Goal: Task Accomplishment & Management: Use online tool/utility

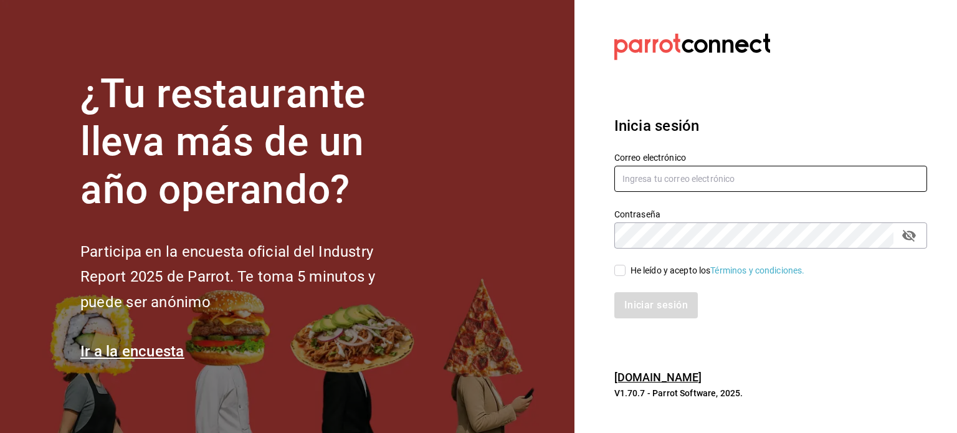
click at [710, 183] on input "text" at bounding box center [770, 179] width 313 height 26
type input "J"
type input "[PERSON_NAME][EMAIL_ADDRESS][DOMAIN_NAME]"
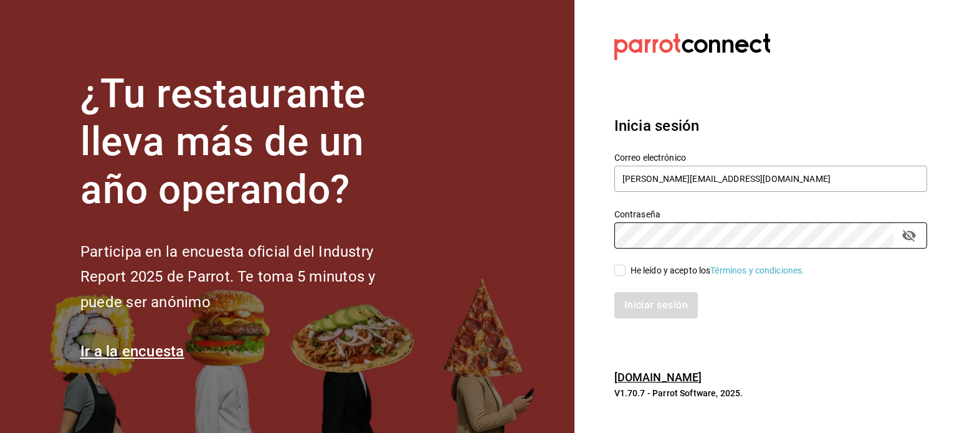
click at [665, 265] on div "He leído y acepto los Términos y condiciones." at bounding box center [717, 270] width 174 height 13
click at [625, 265] on input "He leído y acepto los Términos y condiciones." at bounding box center [619, 270] width 11 height 11
checkbox input "true"
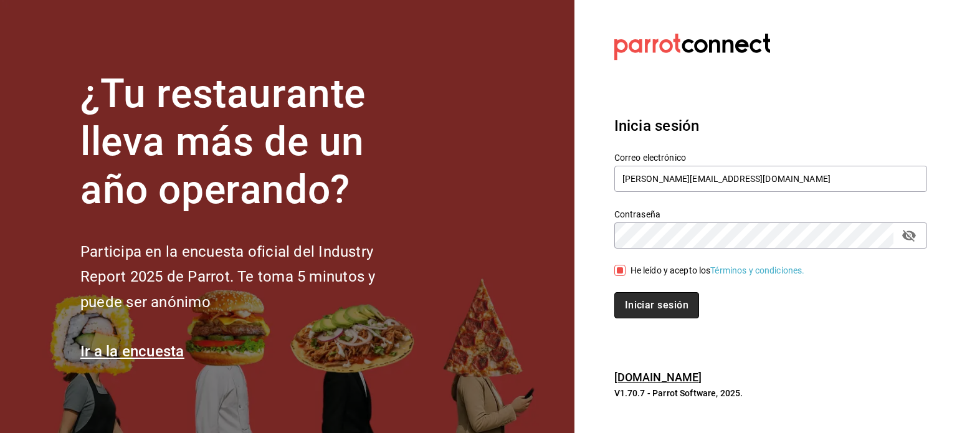
click at [661, 296] on button "Iniciar sesión" at bounding box center [656, 305] width 85 height 26
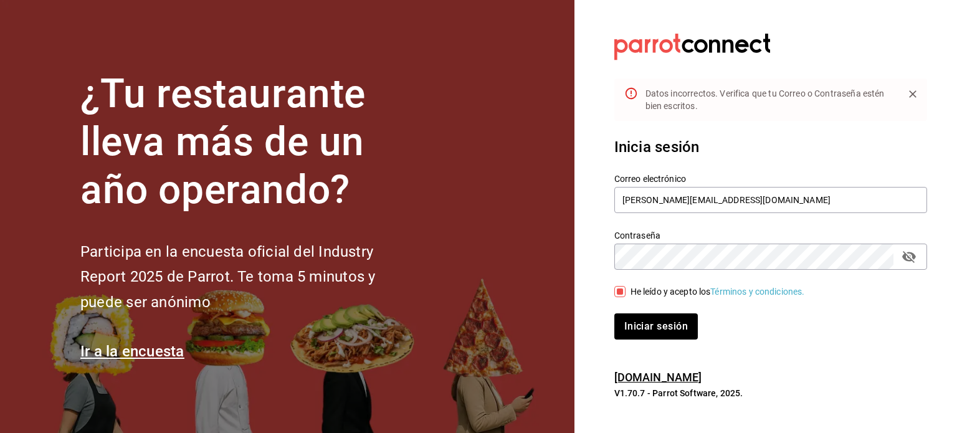
click at [914, 251] on icon "passwordField" at bounding box center [908, 256] width 15 height 15
click at [665, 324] on button "Iniciar sesión" at bounding box center [656, 326] width 85 height 26
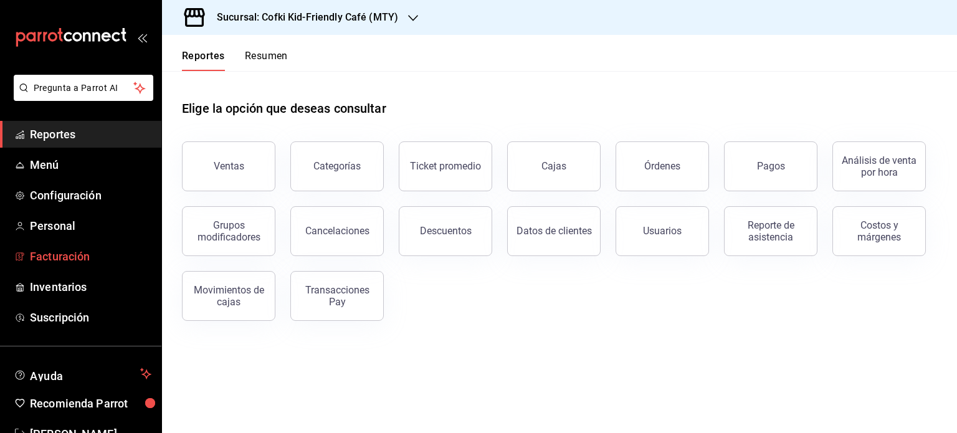
click at [97, 258] on span "Facturación" at bounding box center [90, 256] width 121 height 17
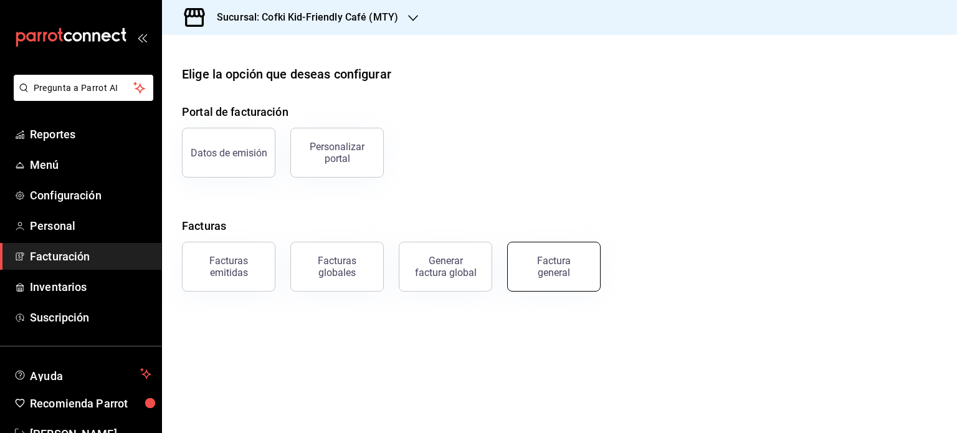
click at [551, 285] on button "Factura general" at bounding box center [553, 267] width 93 height 50
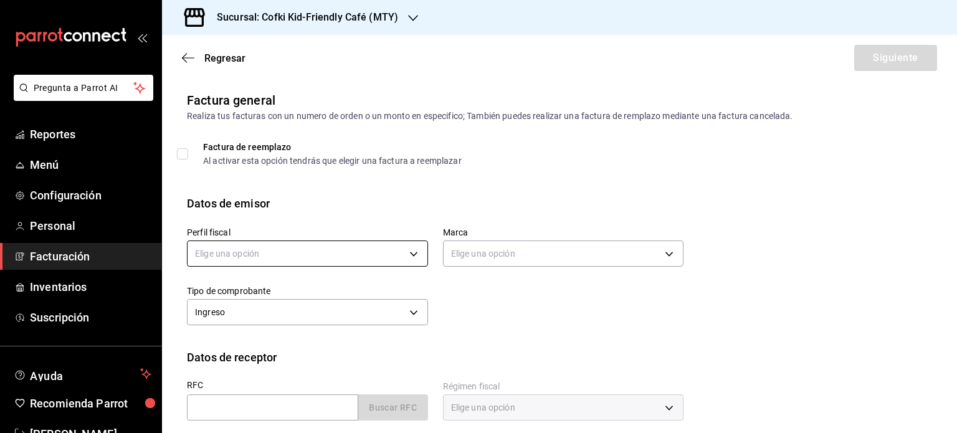
click at [321, 255] on body "Pregunta a Parrot AI Reportes Menú Configuración Personal Facturación Inventari…" at bounding box center [478, 216] width 957 height 433
click at [278, 315] on li "OGI OGI CAFETERIAS" at bounding box center [305, 316] width 237 height 23
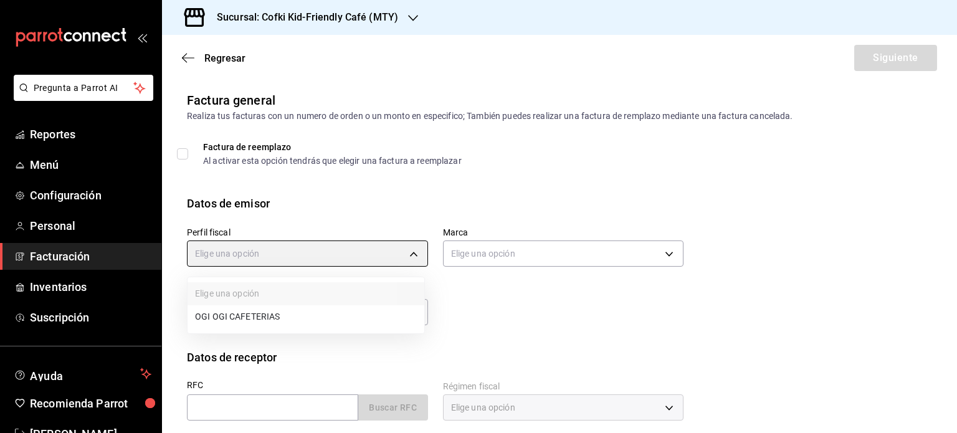
type input "aaa81cfe-cd27-49dd-8867-abb324dfcd94"
type input "5702f3a4-6f1e-4f78-88f3-fffb2f061134"
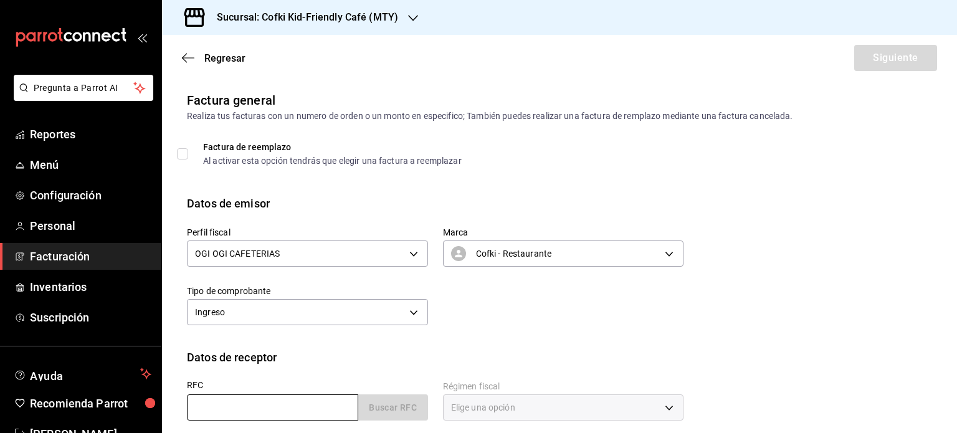
click at [296, 408] on input "text" at bounding box center [272, 407] width 171 height 26
type input "GMF1109145W5"
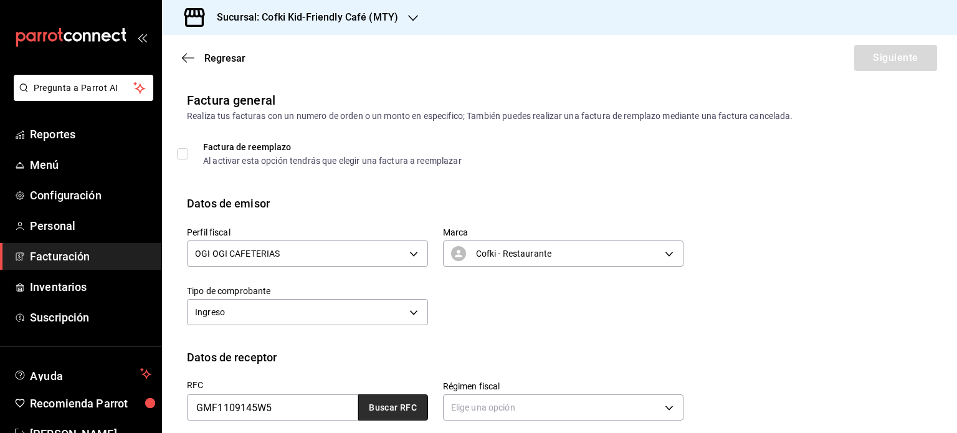
click at [385, 402] on button "Buscar RFC" at bounding box center [393, 407] width 70 height 26
type input "601"
type input "G03"
type input "jonathan.bravo@londoncg.com"
type input "66265"
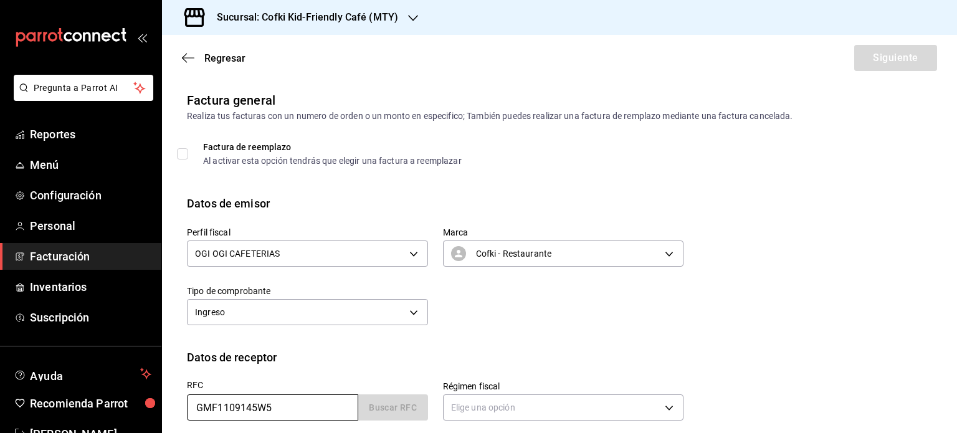
type input "GET MORE FROM YOUR BUSINESS"
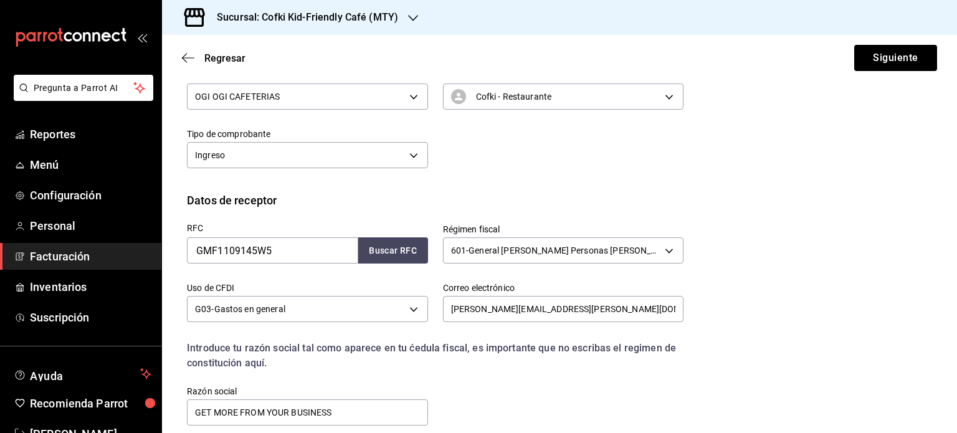
scroll to position [169, 0]
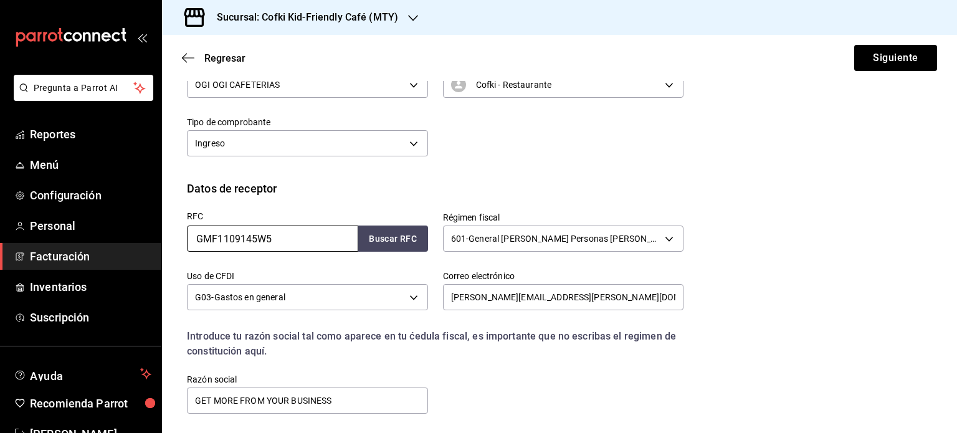
click at [334, 236] on input "GMF1109145W5" at bounding box center [272, 238] width 171 height 26
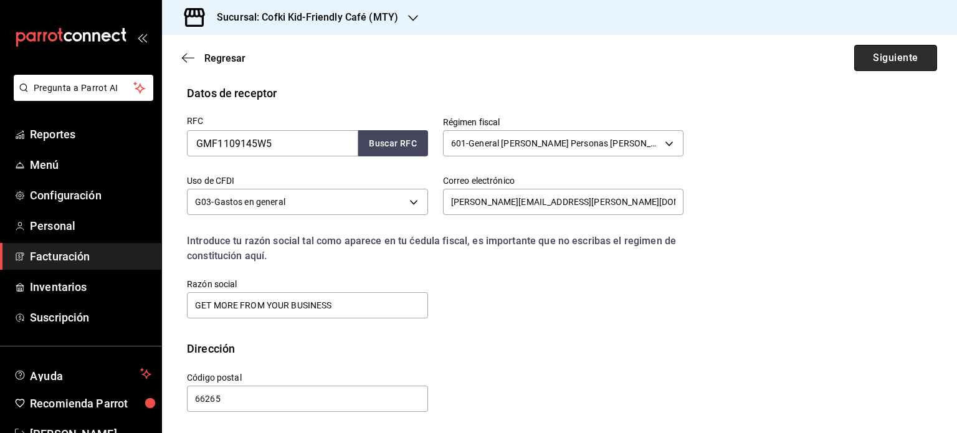
click at [888, 55] on button "Siguiente" at bounding box center [895, 58] width 83 height 26
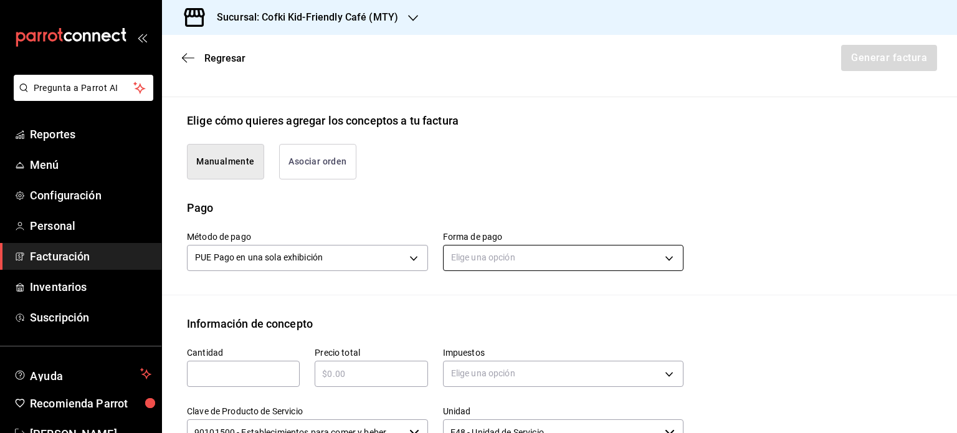
click at [585, 258] on body "Pregunta a Parrot AI Reportes Menú Configuración Personal Facturación Inventari…" at bounding box center [478, 216] width 957 height 433
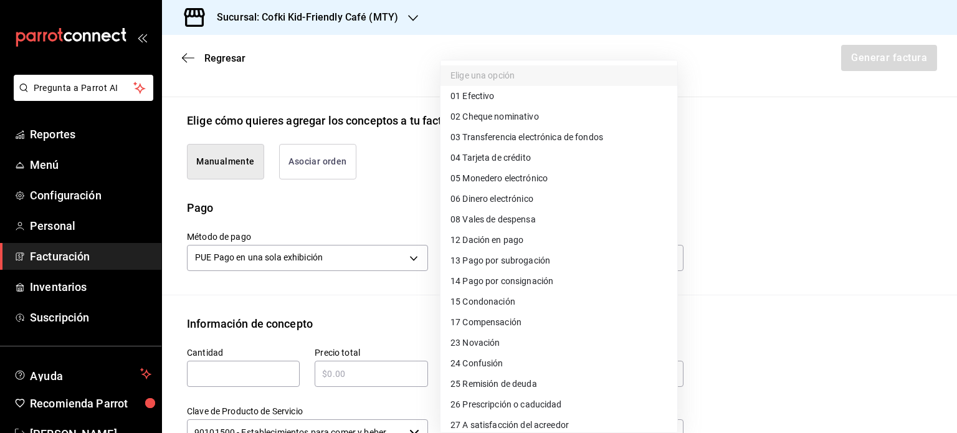
click at [500, 98] on li "01 Efectivo" at bounding box center [558, 96] width 237 height 21
type input "01"
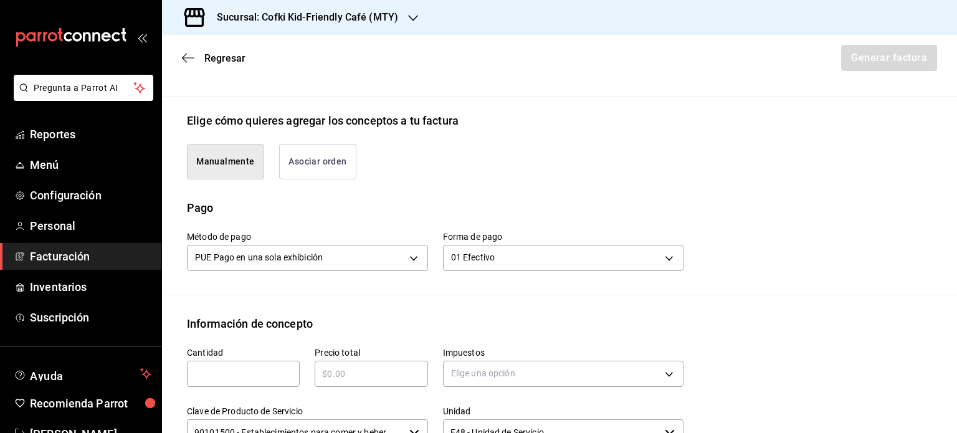
click at [260, 368] on input "text" at bounding box center [243, 373] width 113 height 15
type input "1"
type input "$870"
click at [533, 356] on div "Elige una opción" at bounding box center [563, 372] width 241 height 33
click at [565, 371] on body "Pregunta a Parrot AI Reportes Menú Configuración Personal Facturación Inventari…" at bounding box center [478, 216] width 957 height 433
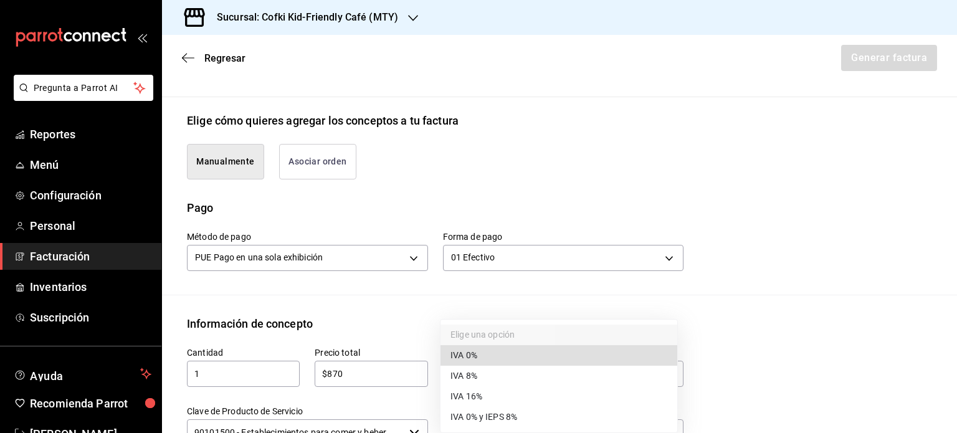
click at [526, 387] on li "IVA 16%" at bounding box center [558, 396] width 237 height 21
type input "IVA_16"
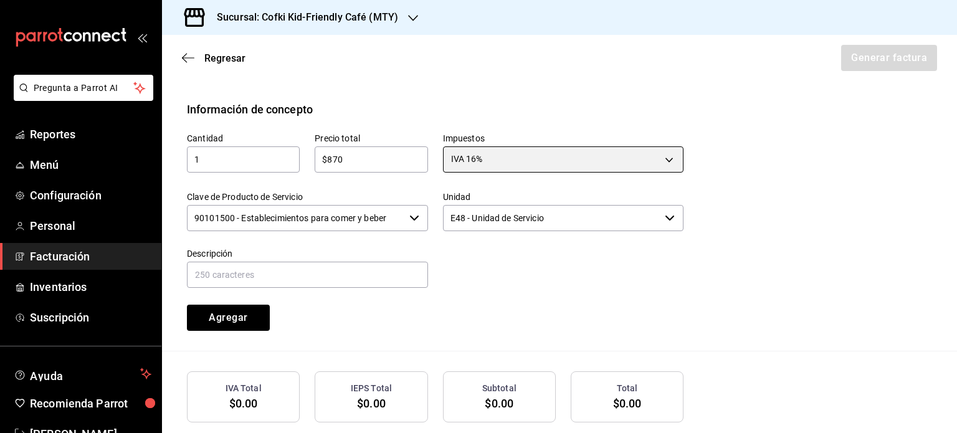
scroll to position [480, 0]
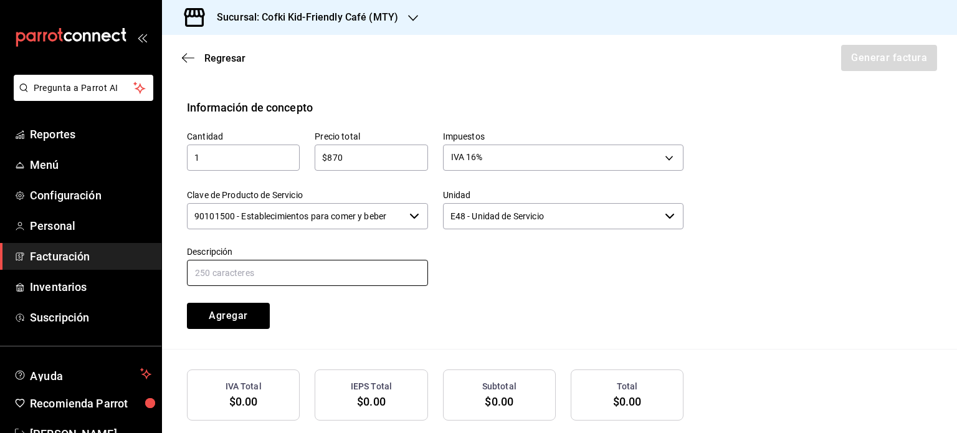
click at [263, 268] on input "text" at bounding box center [307, 273] width 241 height 26
type input "Consumo Alimentos y Bebidas"
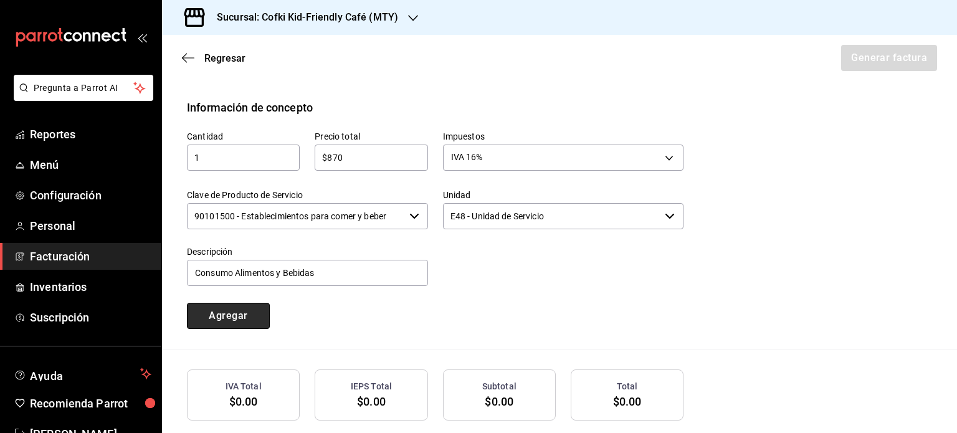
click at [226, 323] on button "Agregar" at bounding box center [228, 316] width 83 height 26
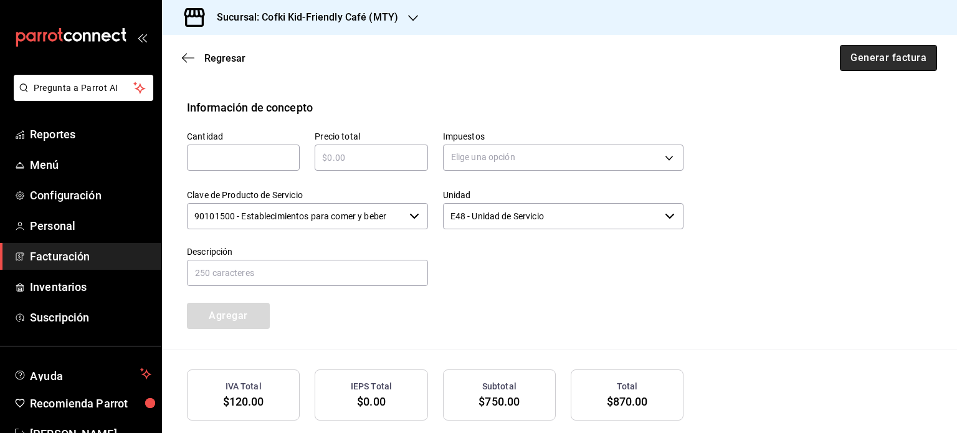
click at [889, 63] on button "Generar factura" at bounding box center [888, 58] width 97 height 26
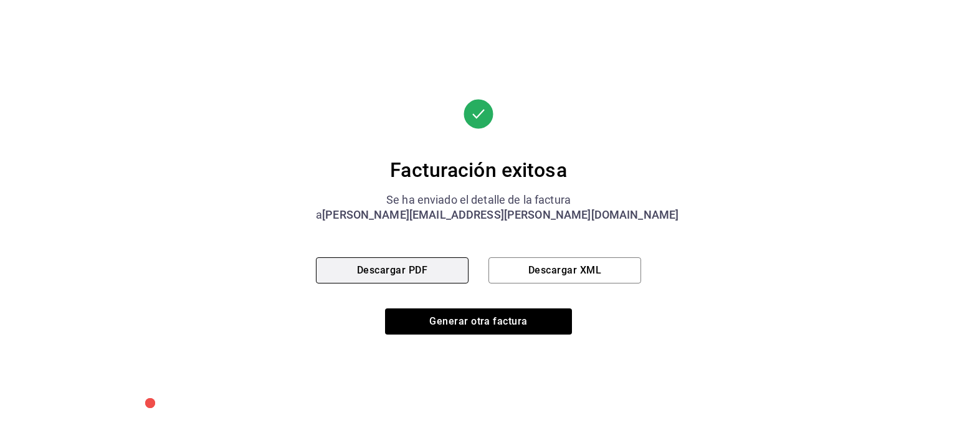
click at [437, 268] on button "Descargar PDF" at bounding box center [392, 270] width 153 height 26
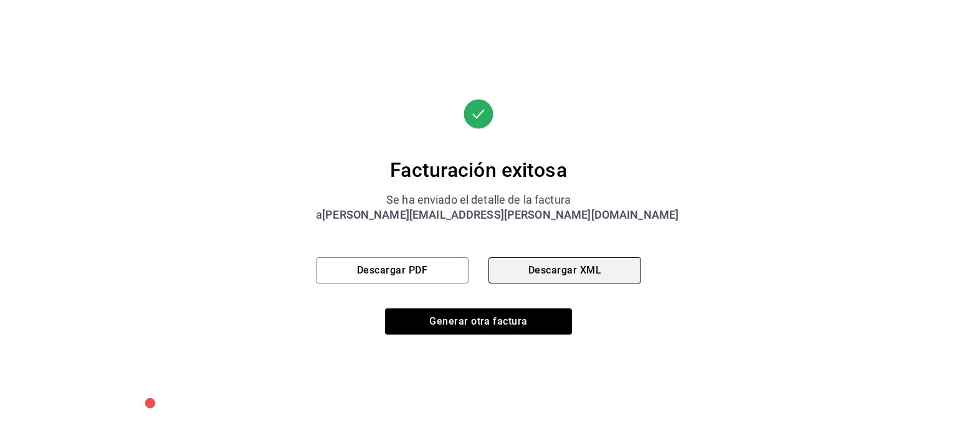
click at [569, 269] on button "Descargar XML" at bounding box center [564, 270] width 153 height 26
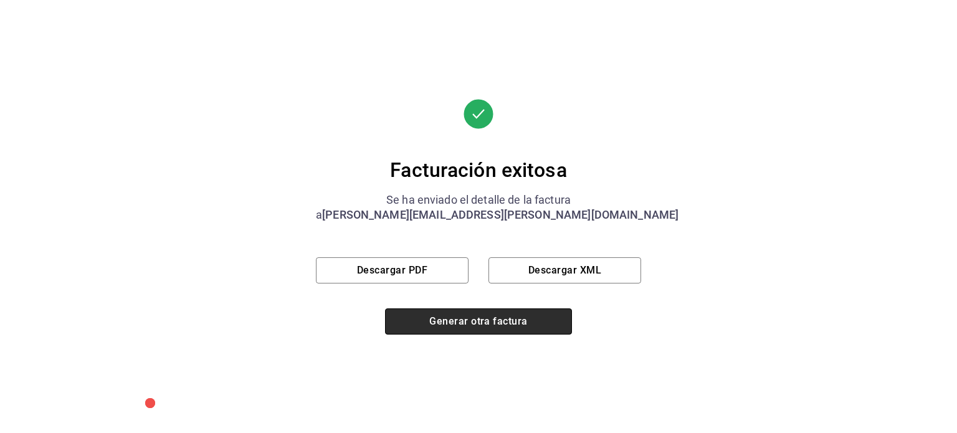
click at [501, 322] on button "Generar otra factura" at bounding box center [478, 321] width 187 height 26
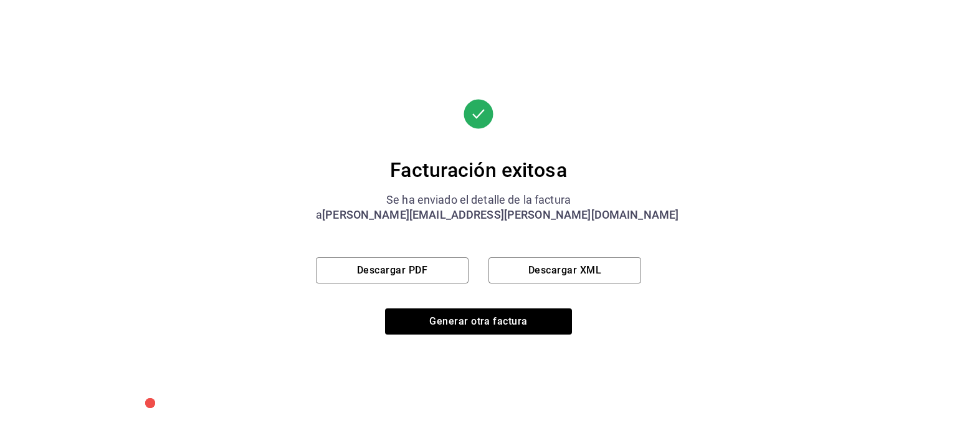
scroll to position [163, 0]
